Goal: Information Seeking & Learning: Learn about a topic

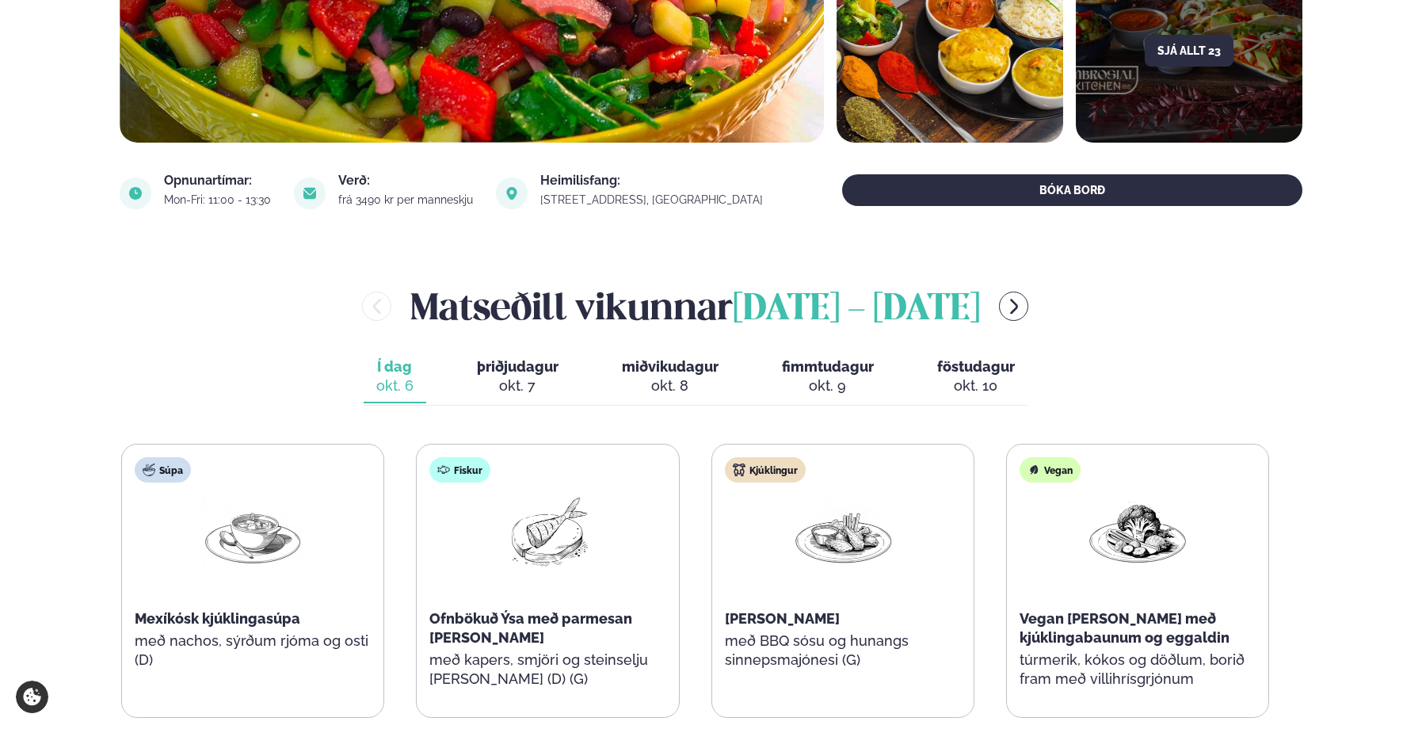
scroll to position [433, 0]
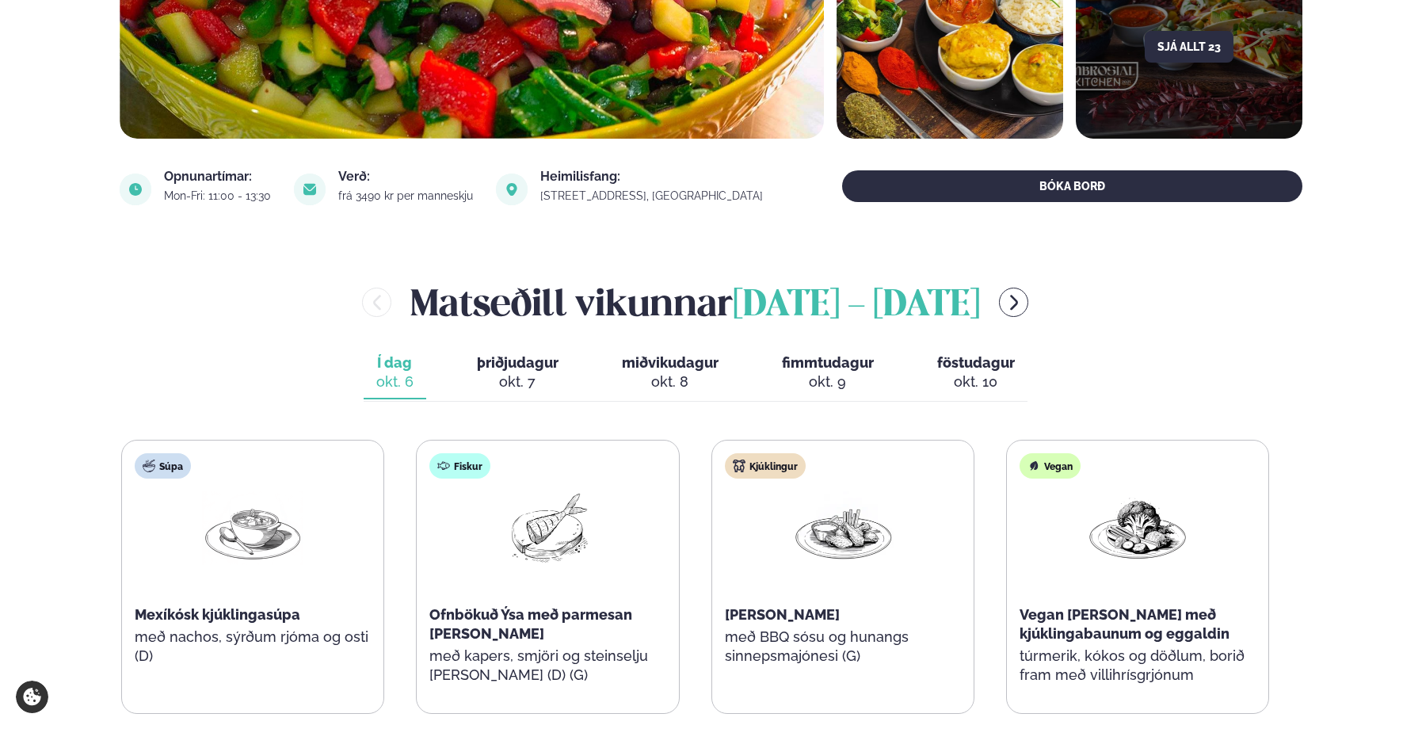
click at [482, 338] on div "[PERSON_NAME] [DATE] - [DATE] Í dag Í d. [DATE] þriðjudagur þri. [DATE] miðviku…" at bounding box center [711, 509] width 1183 height 466
click at [482, 356] on span "þriðjudagur" at bounding box center [518, 362] width 82 height 17
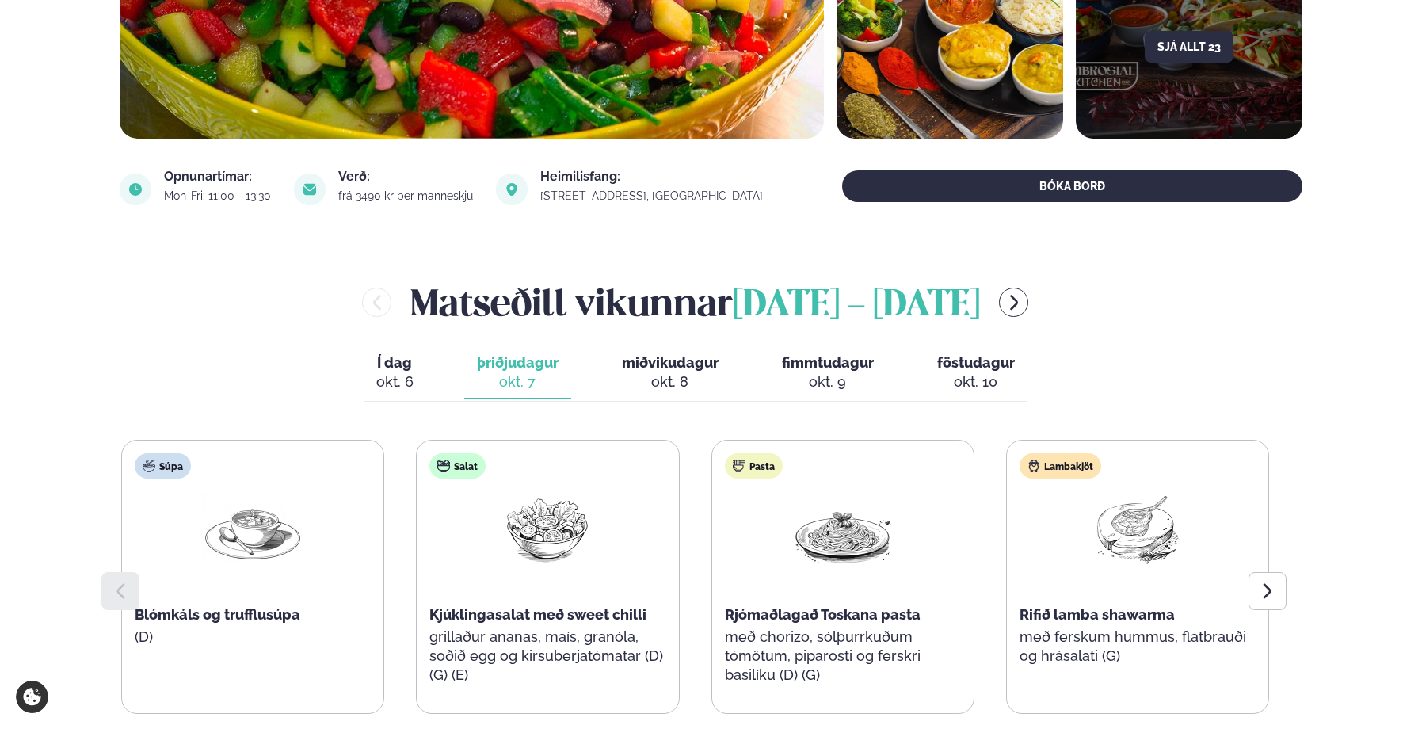
click at [368, 367] on button "Í dag Í d. [DATE]" at bounding box center [395, 373] width 63 height 52
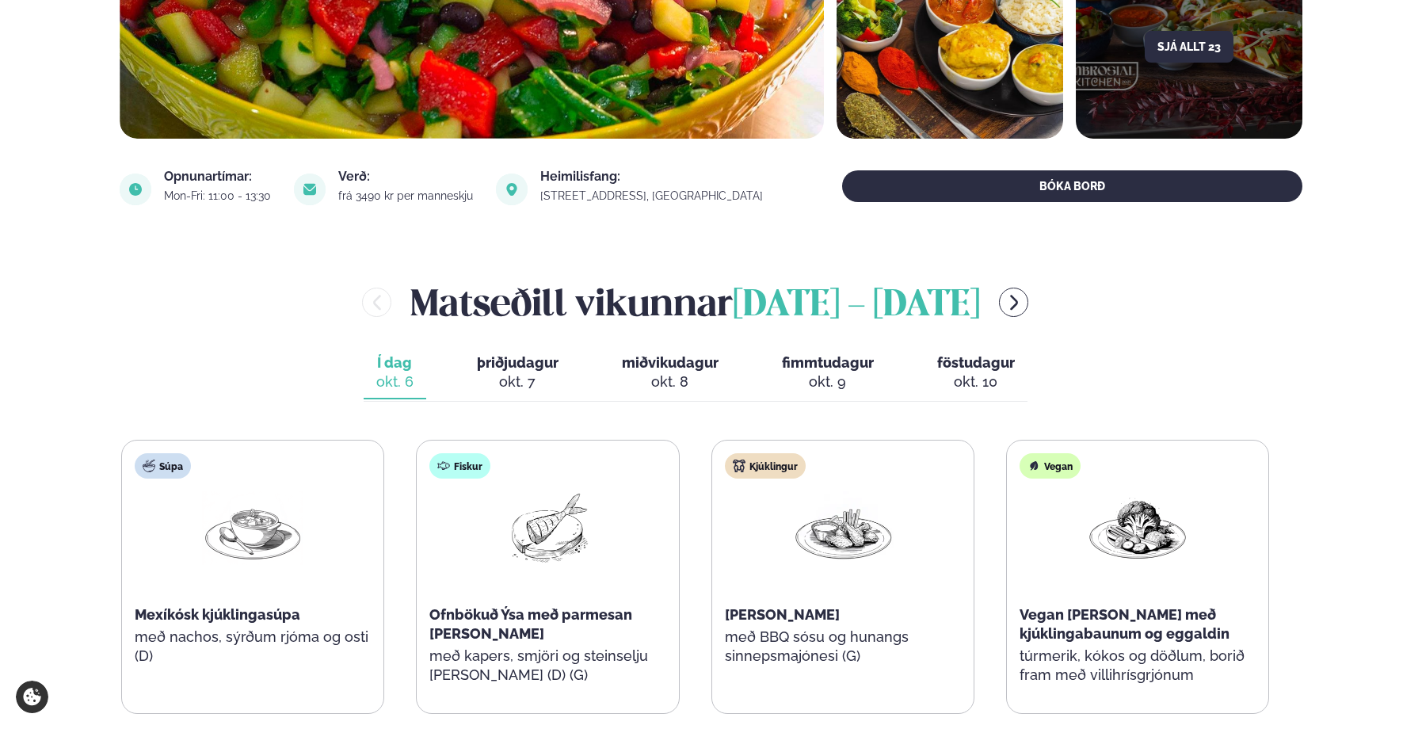
click at [1027, 303] on div "[PERSON_NAME] [DATE] - [DATE]" at bounding box center [695, 301] width 1151 height 51
click at [1005, 303] on icon "menu-btn-right" at bounding box center [1013, 302] width 19 height 19
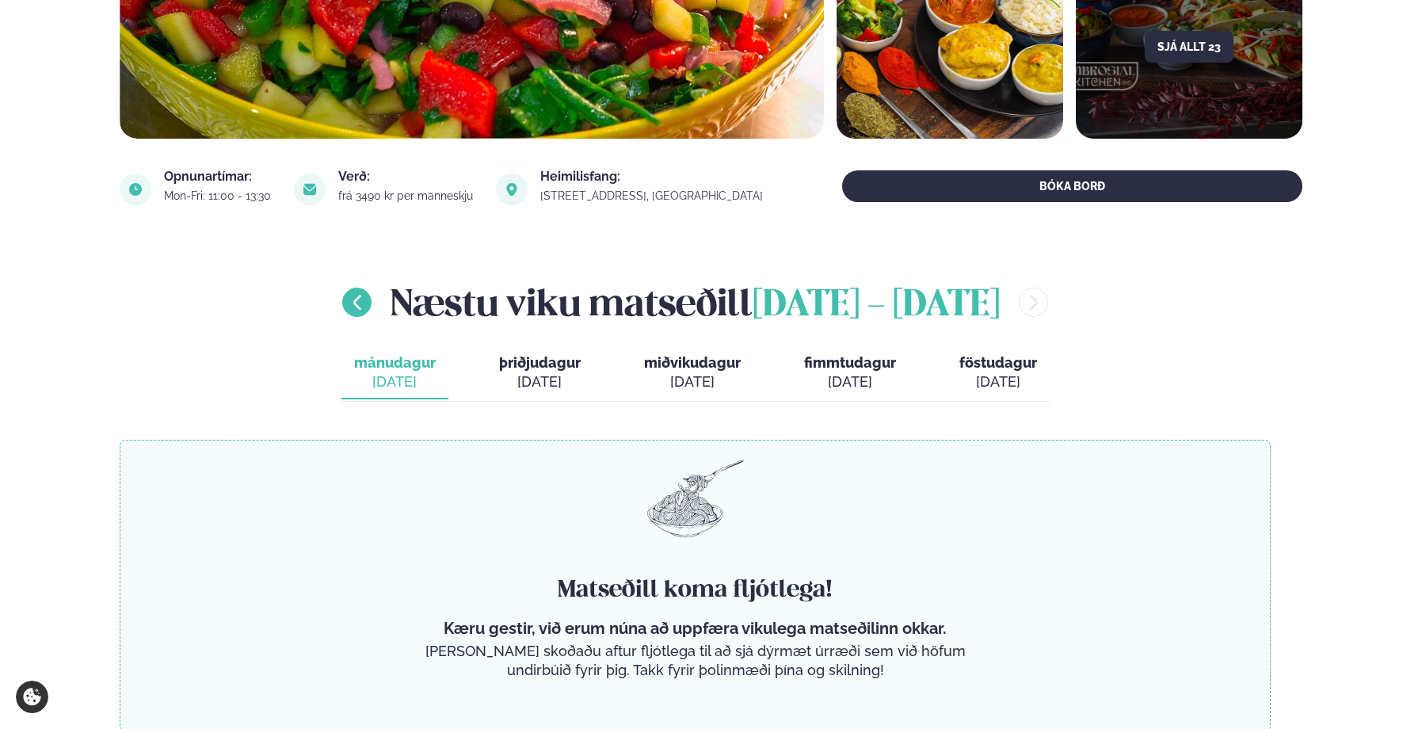
click at [348, 305] on icon "menu-btn-left" at bounding box center [357, 302] width 19 height 19
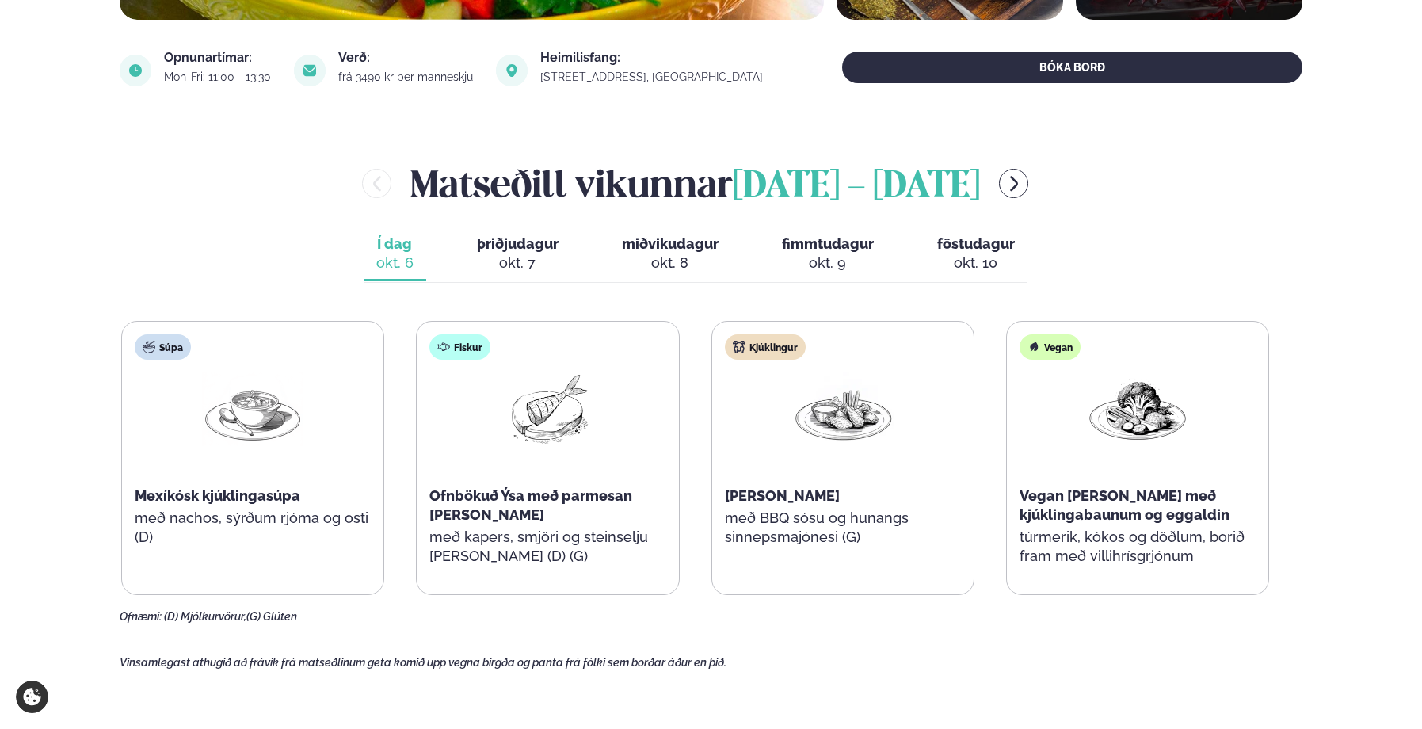
scroll to position [558, 0]
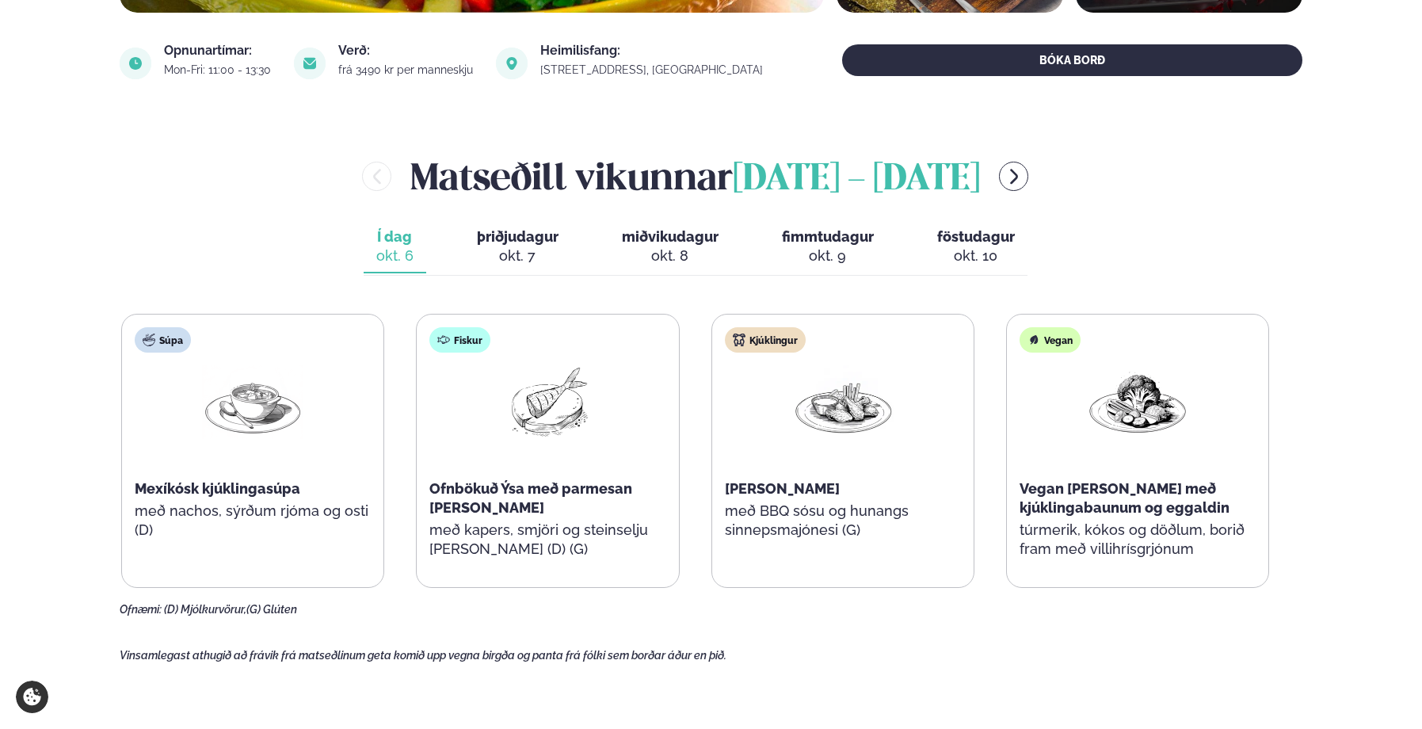
click at [516, 245] on button "þriðjudagur þri. [DATE]" at bounding box center [517, 247] width 107 height 52
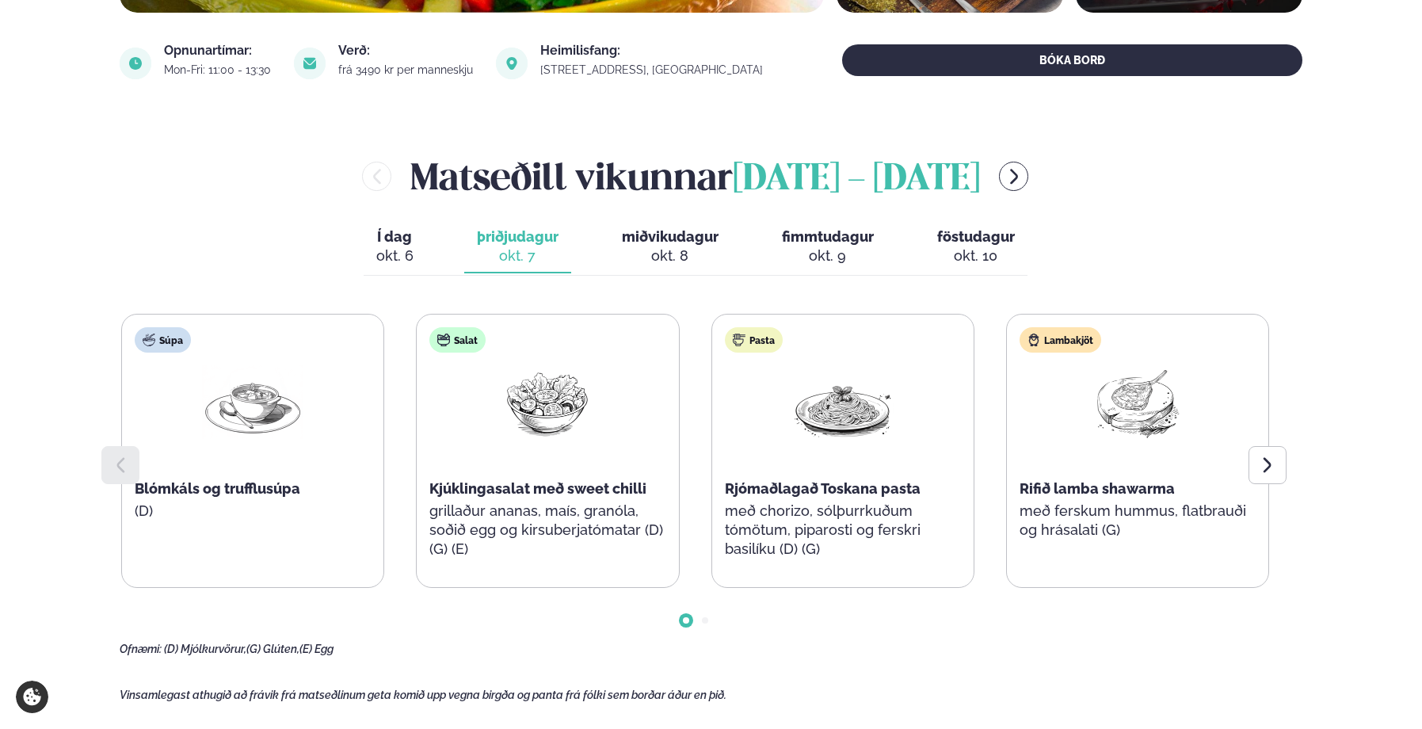
click at [635, 244] on span "miðvikudagur" at bounding box center [670, 236] width 97 height 17
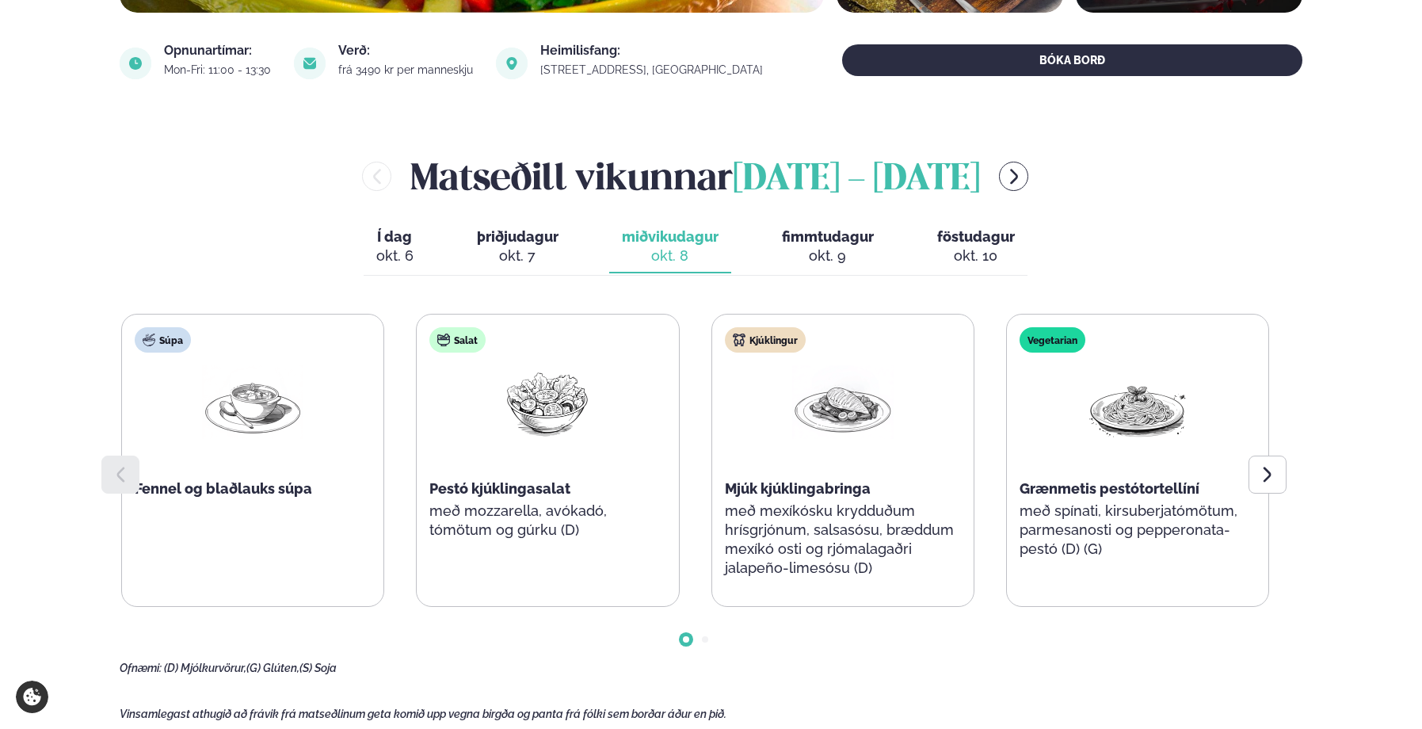
click at [814, 242] on span "fimmtudagur" at bounding box center [828, 236] width 92 height 17
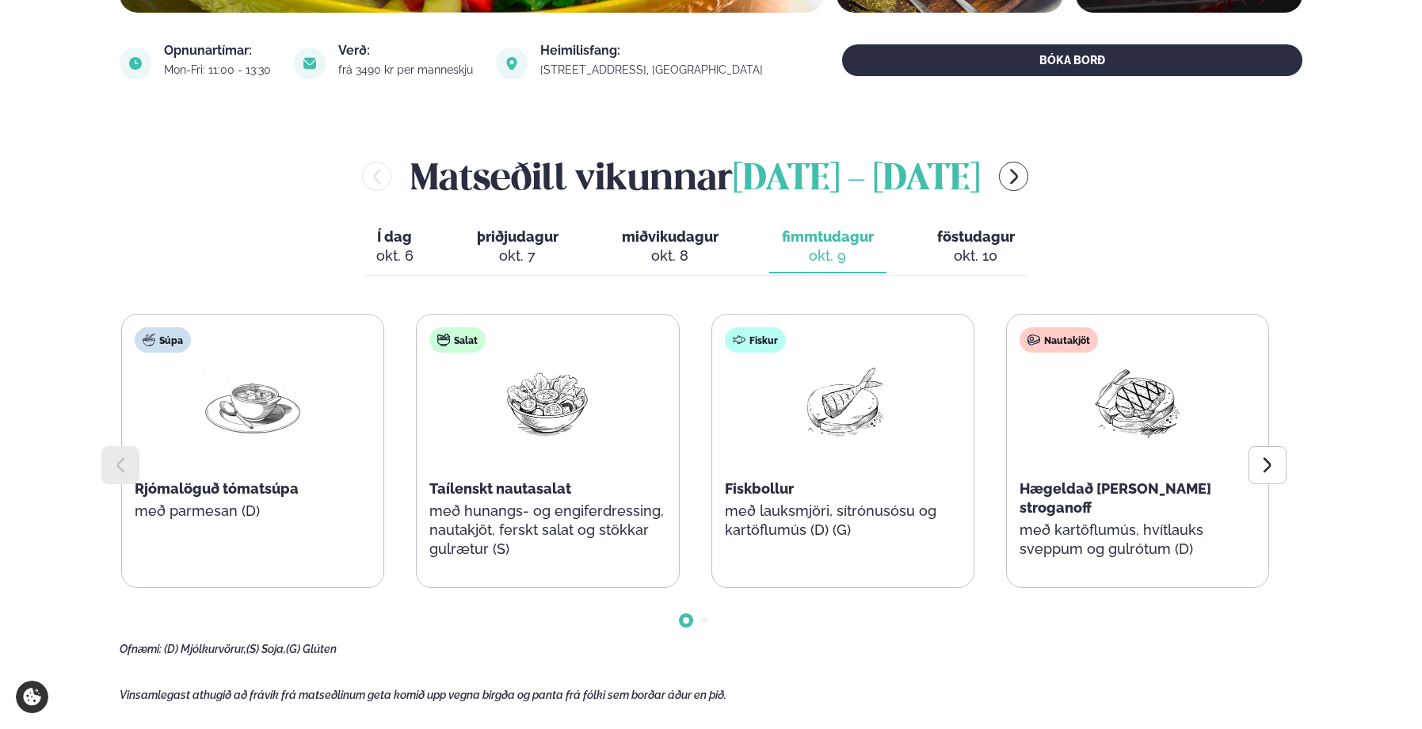
click at [992, 253] on div "okt. 10" at bounding box center [976, 255] width 78 height 19
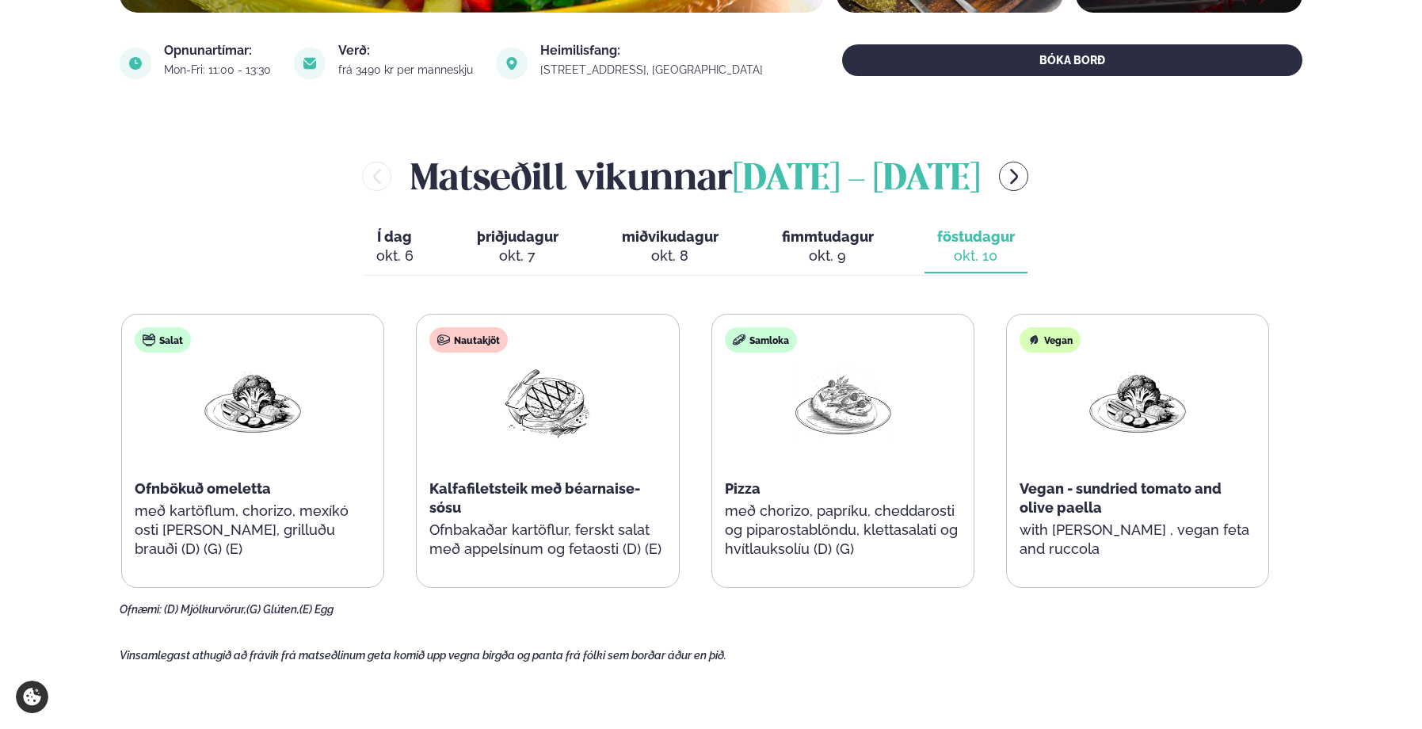
click at [841, 256] on div "okt. 9" at bounding box center [828, 255] width 92 height 19
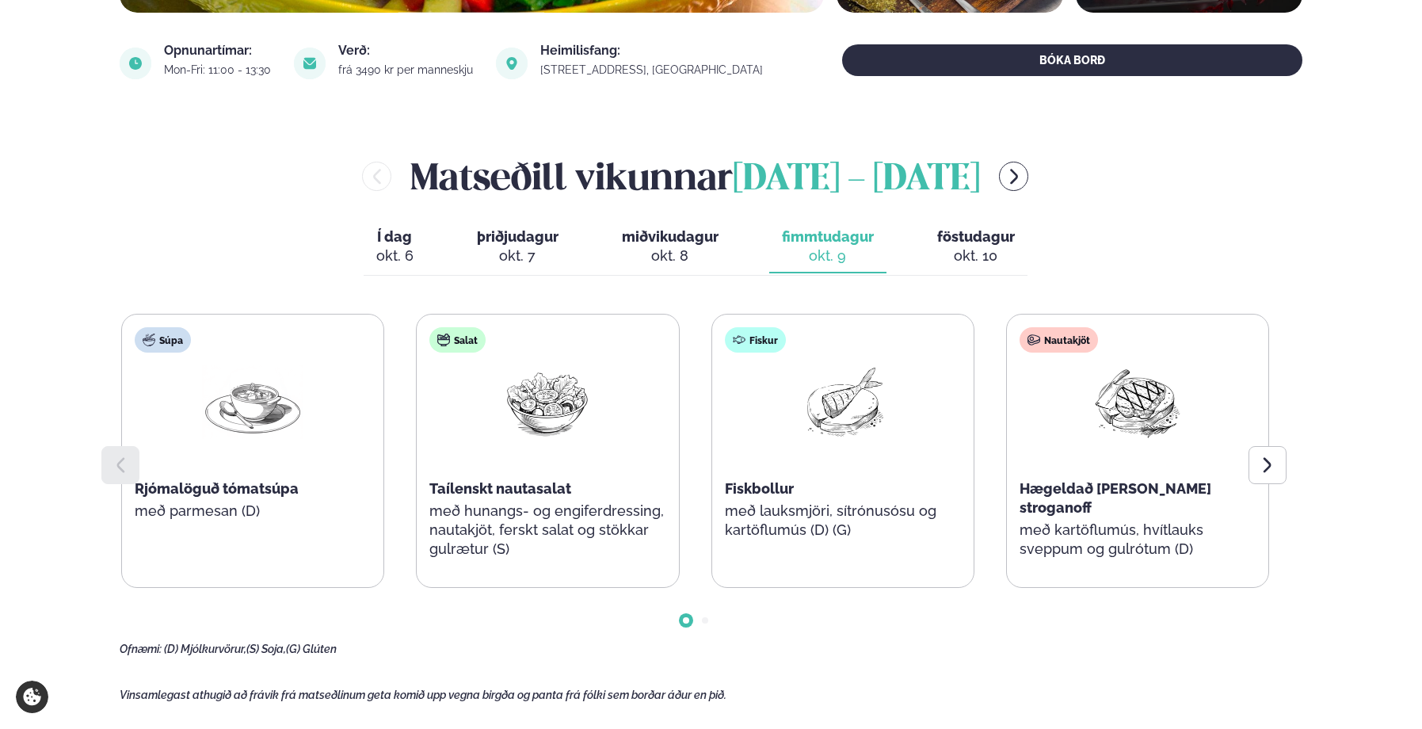
click at [959, 252] on div "okt. 10" at bounding box center [976, 255] width 78 height 19
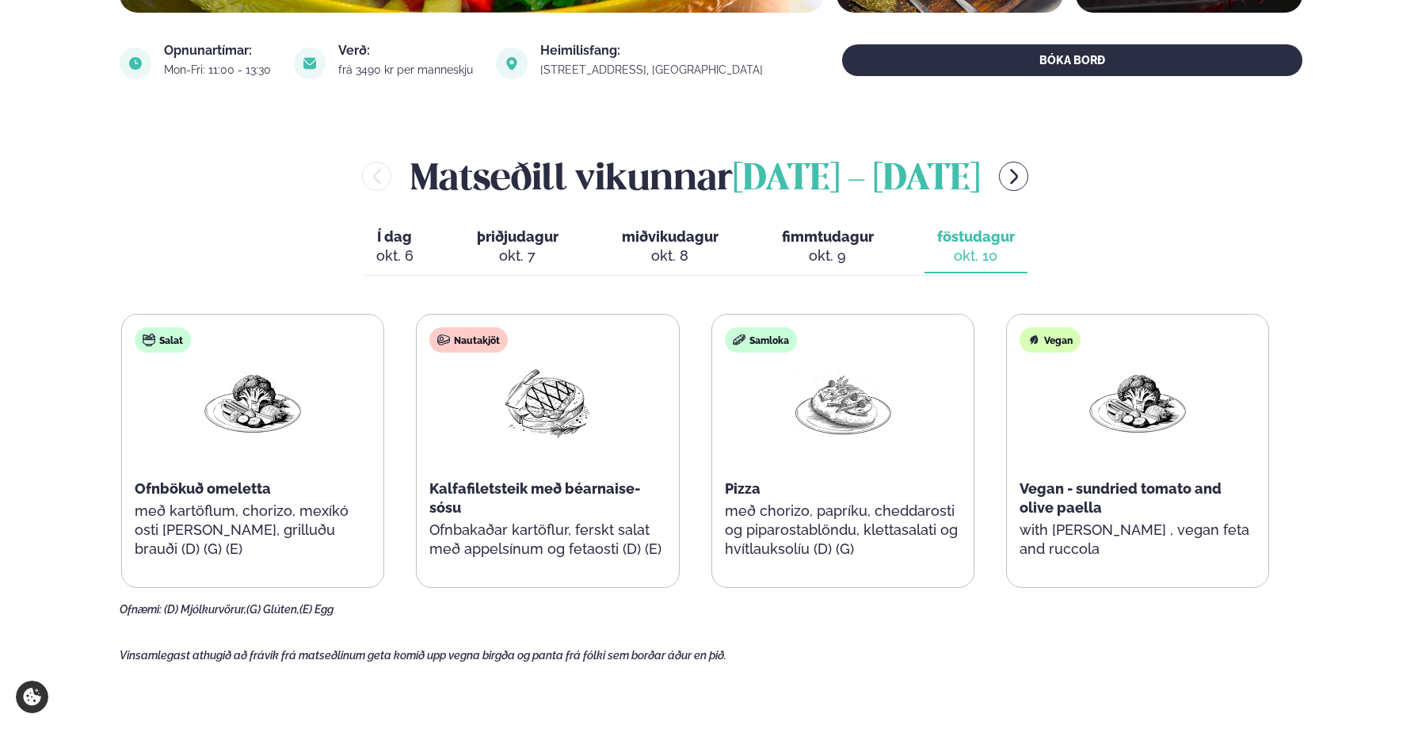
click at [839, 254] on div "okt. 9" at bounding box center [828, 255] width 92 height 19
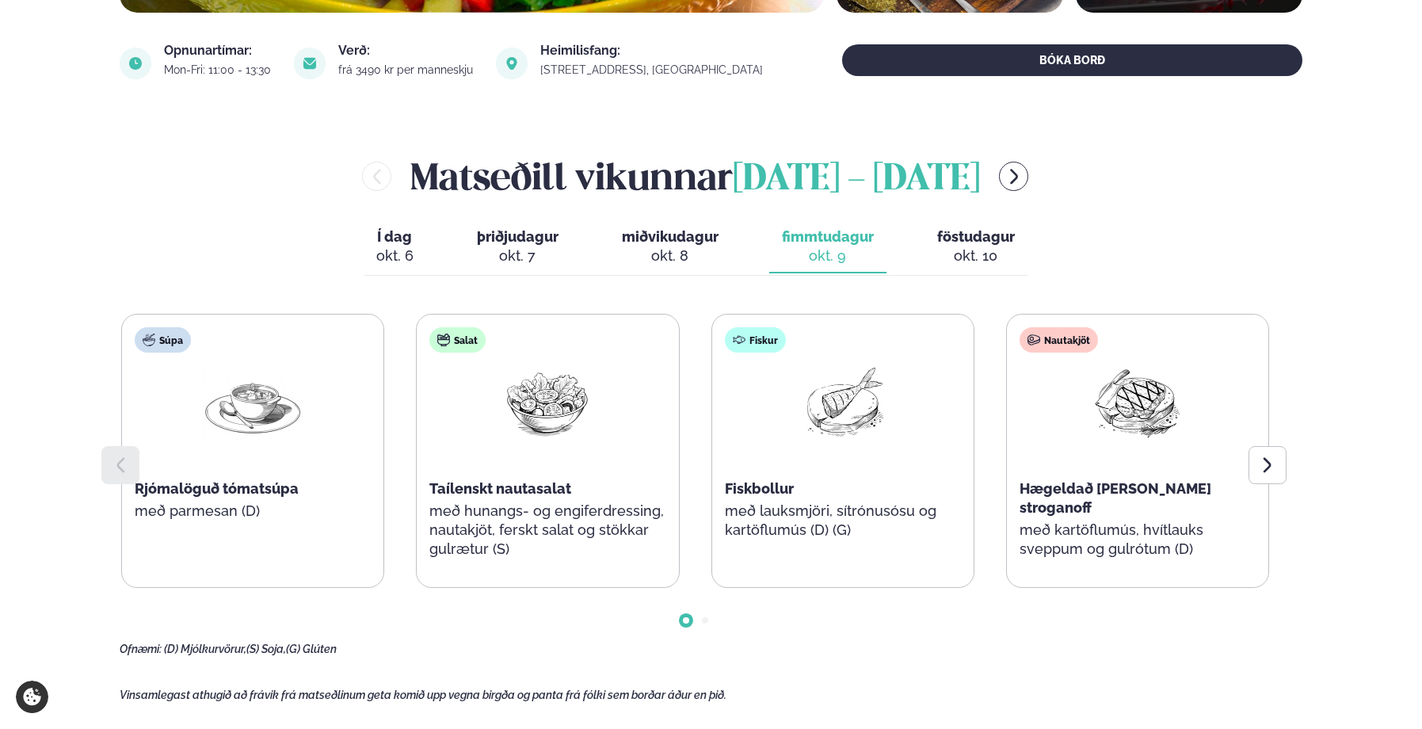
click at [965, 246] on div "okt. 10" at bounding box center [976, 255] width 78 height 19
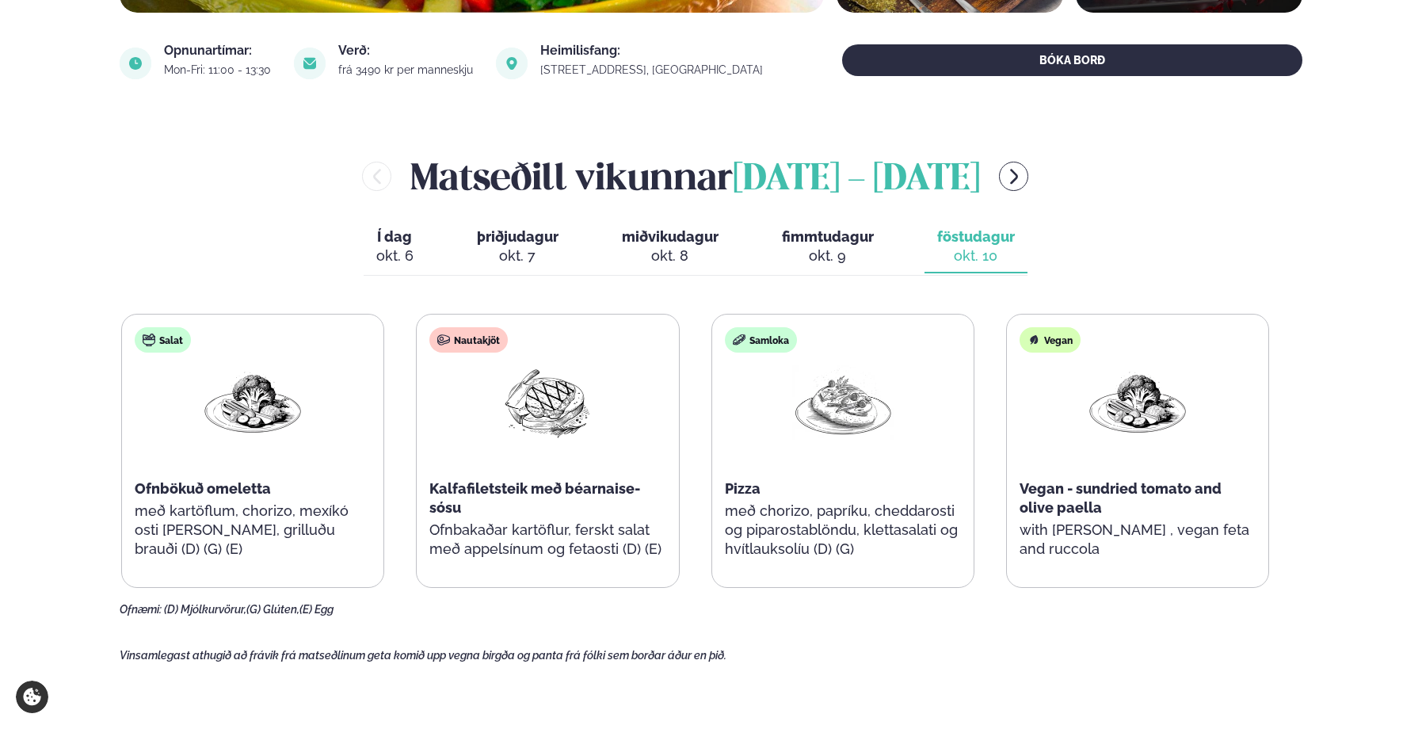
click at [827, 250] on div "okt. 9" at bounding box center [828, 255] width 92 height 19
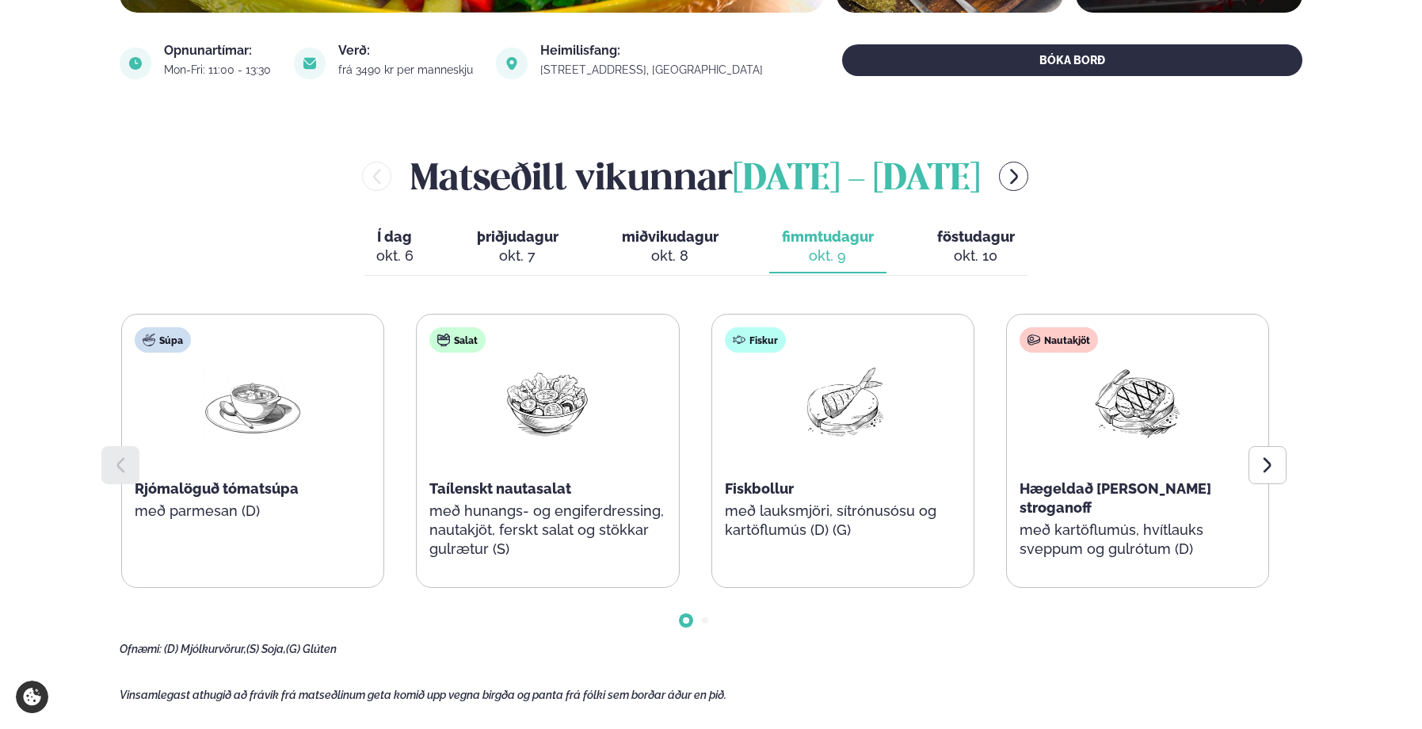
click at [995, 387] on div "Súpa Rjómalöguð tómatsúpa með parmesan (D) Salat Taílenskt nautasalat með hunan…" at bounding box center [695, 451] width 1148 height 274
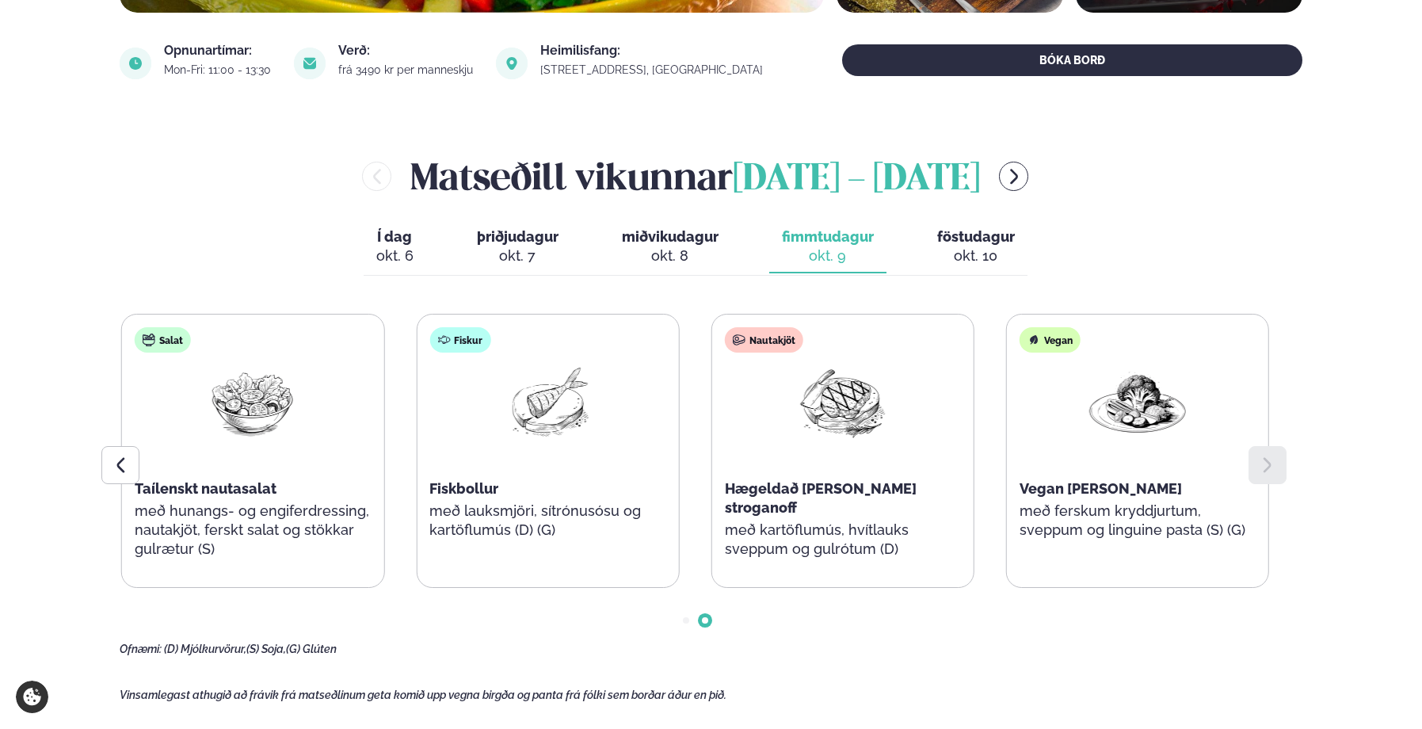
click at [970, 262] on div "okt. 10" at bounding box center [976, 255] width 78 height 19
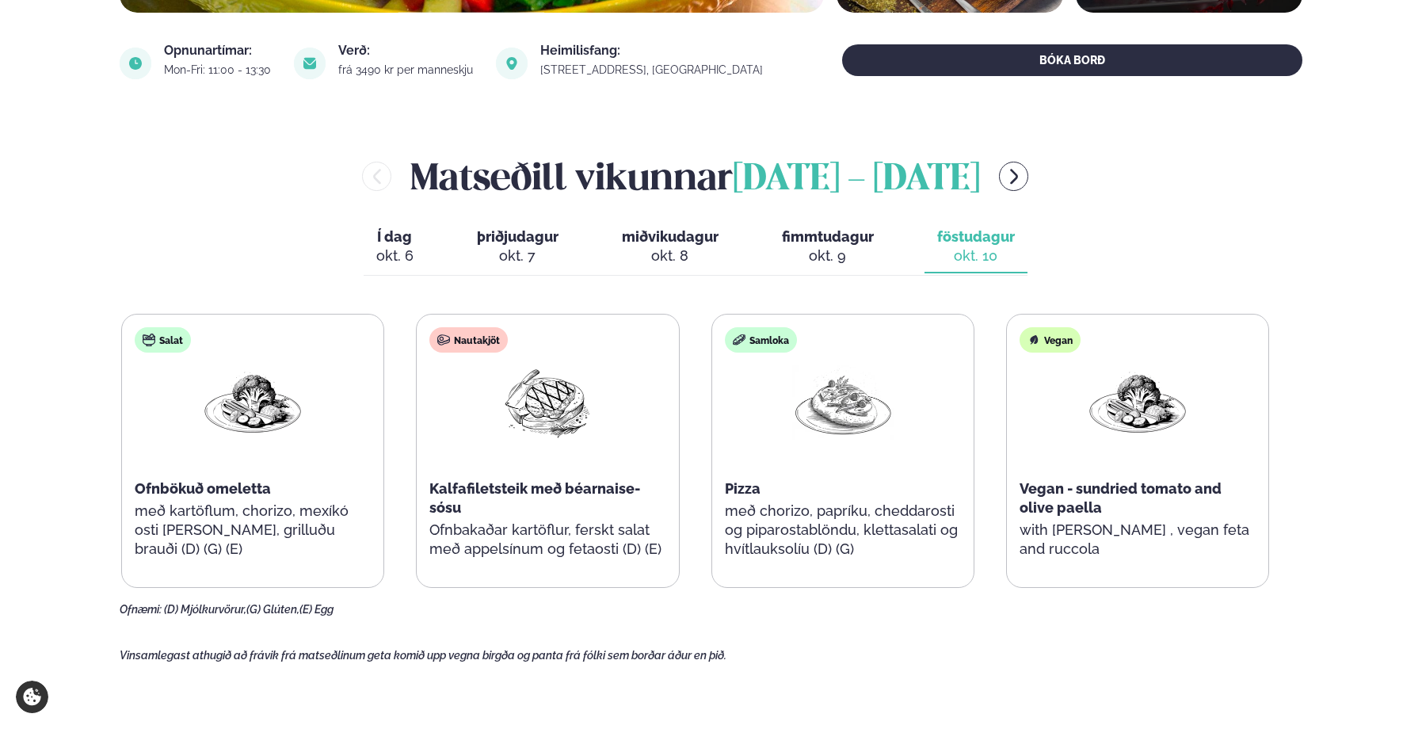
click at [688, 237] on span "miðvikudagur" at bounding box center [670, 236] width 97 height 17
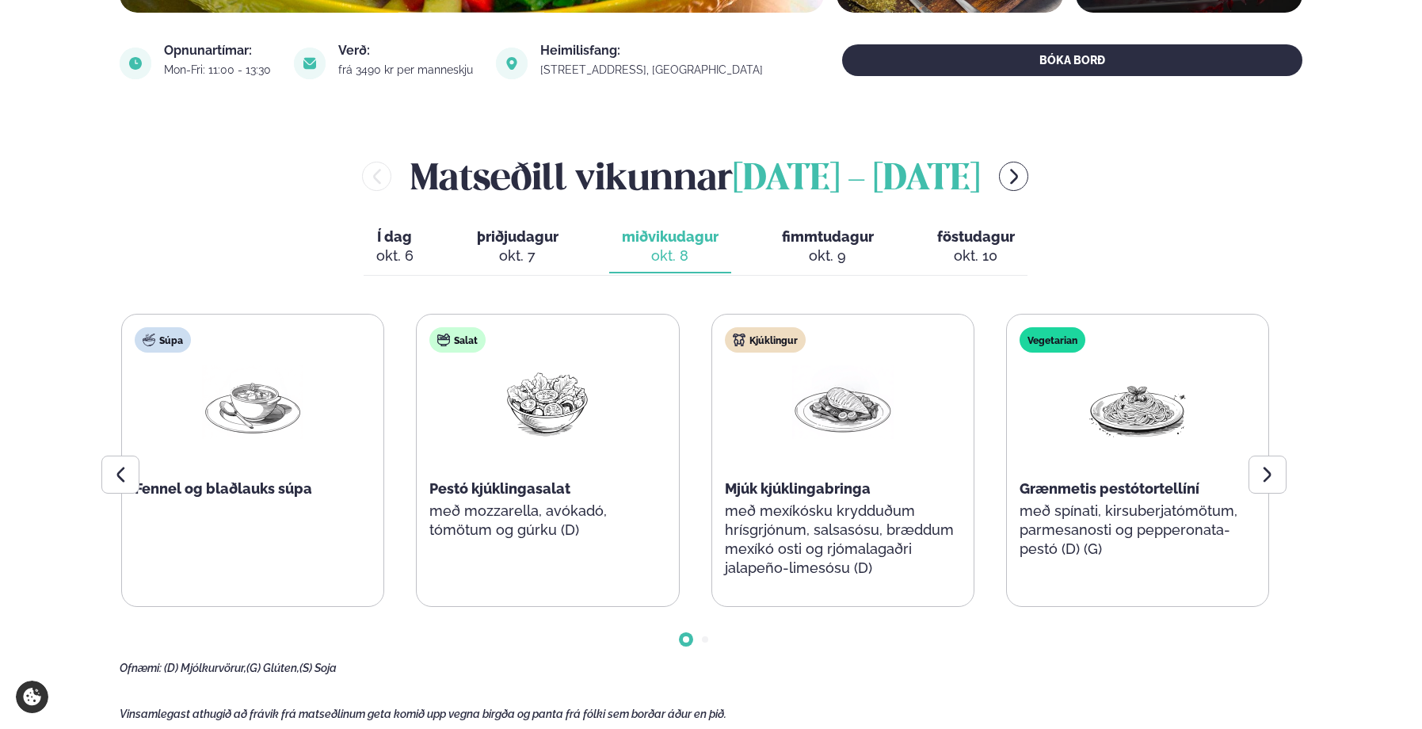
click at [532, 250] on div "okt. 7" at bounding box center [518, 255] width 82 height 19
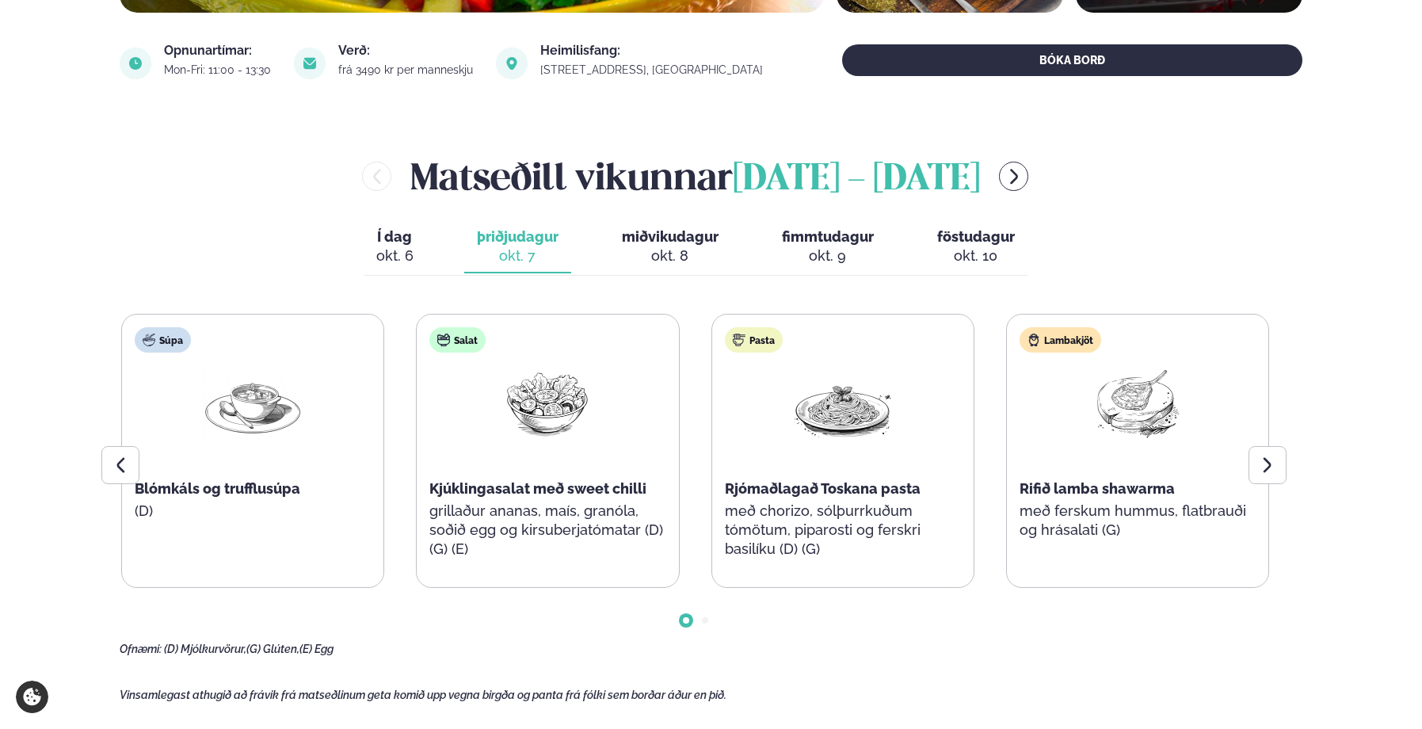
click at [413, 259] on div "okt. 6" at bounding box center [394, 255] width 37 height 19
